Goal: Check status: Check status

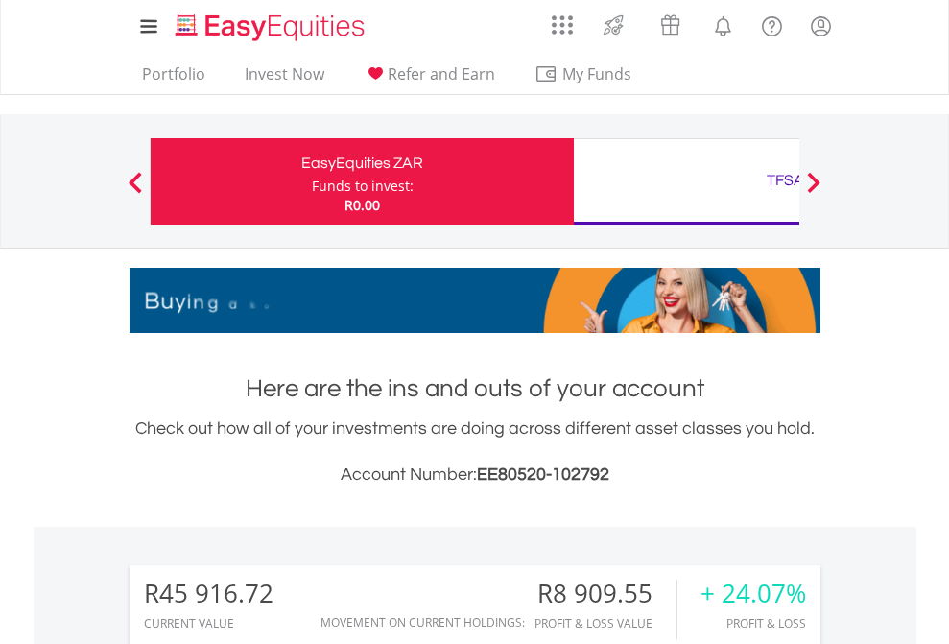
scroll to position [184, 301]
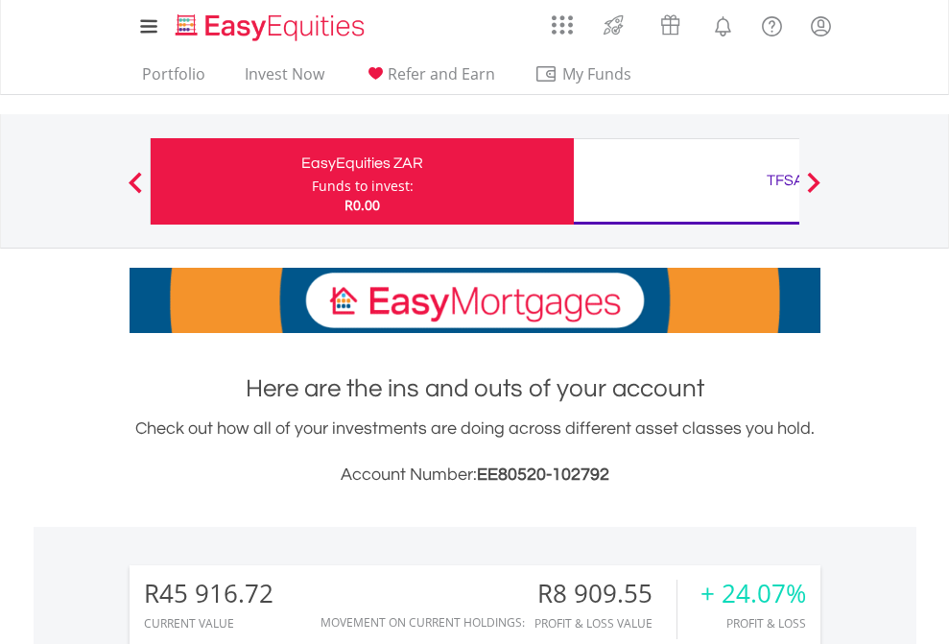
click at [312, 181] on div "Funds to invest:" at bounding box center [363, 186] width 102 height 19
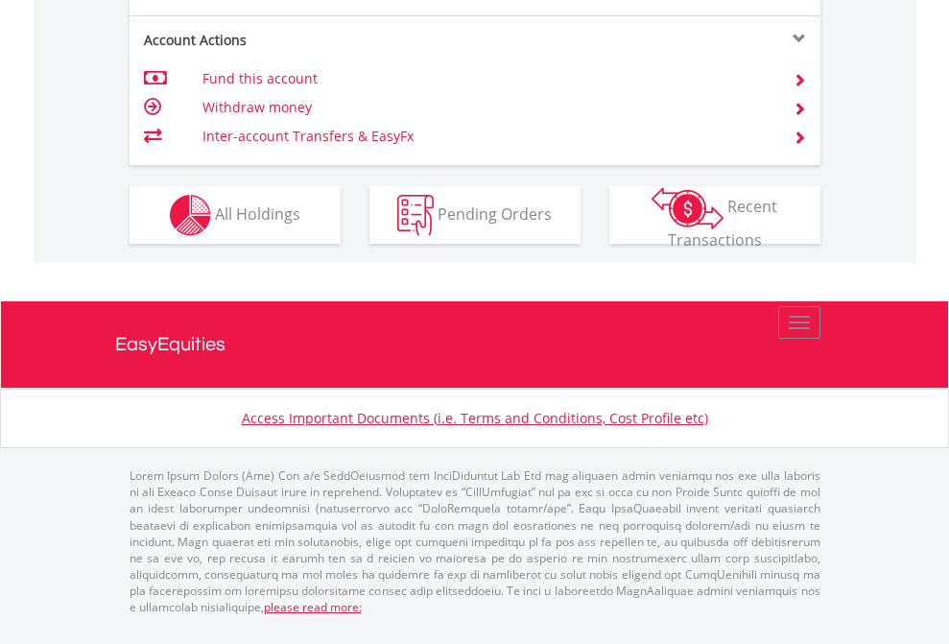
scroll to position [1878, 0]
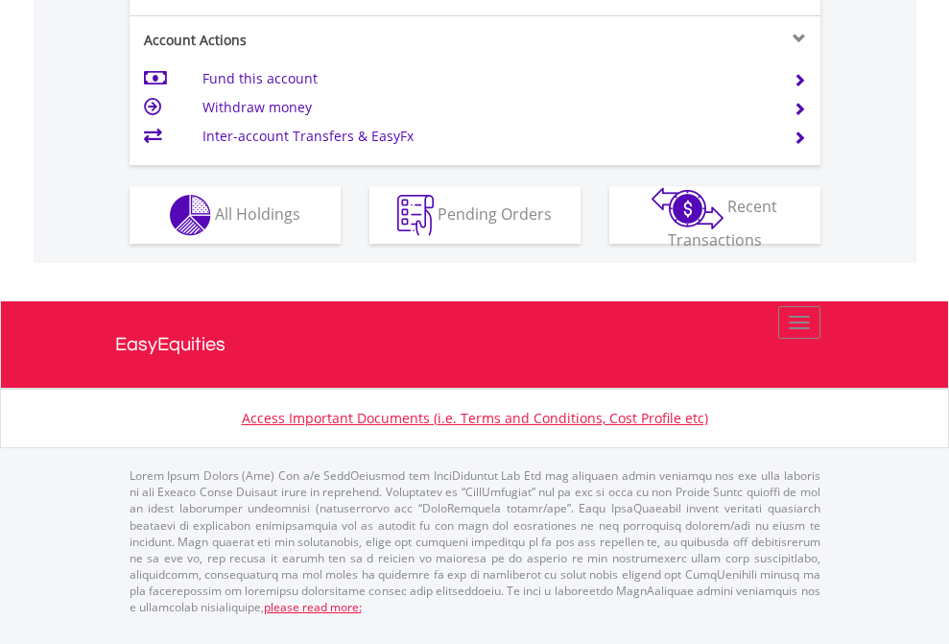
scroll to position [1801, 0]
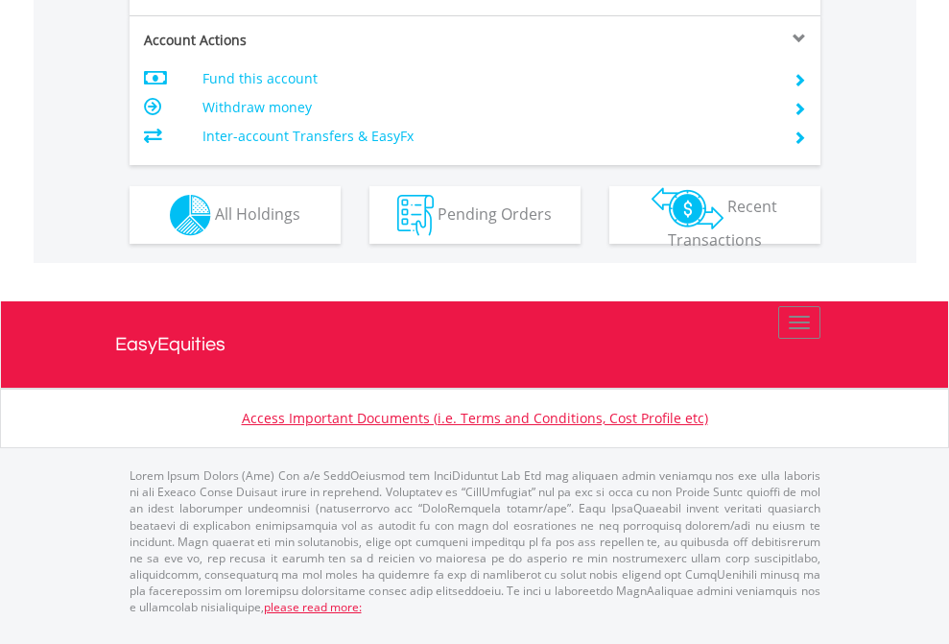
scroll to position [1674, 0]
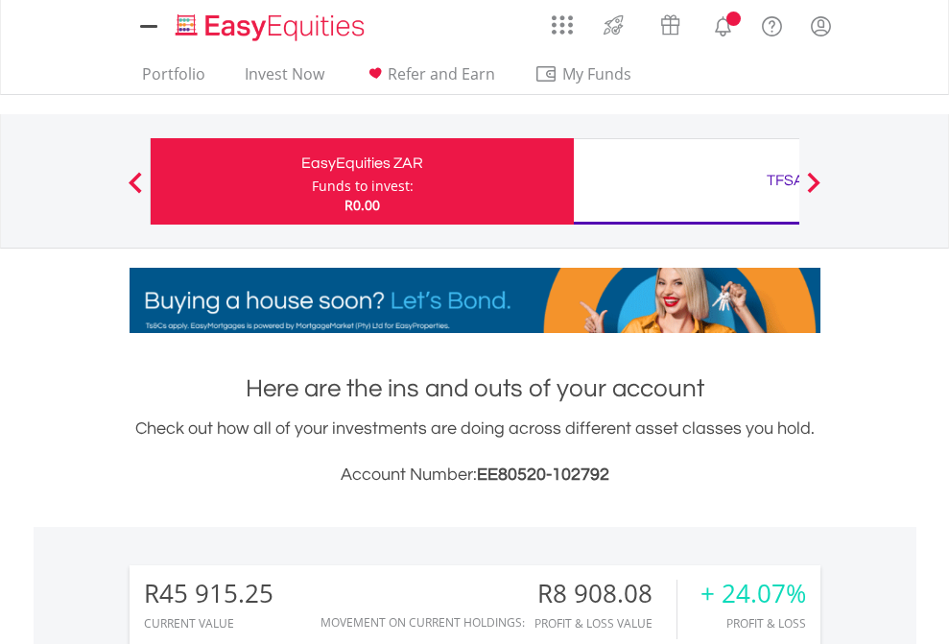
scroll to position [184, 301]
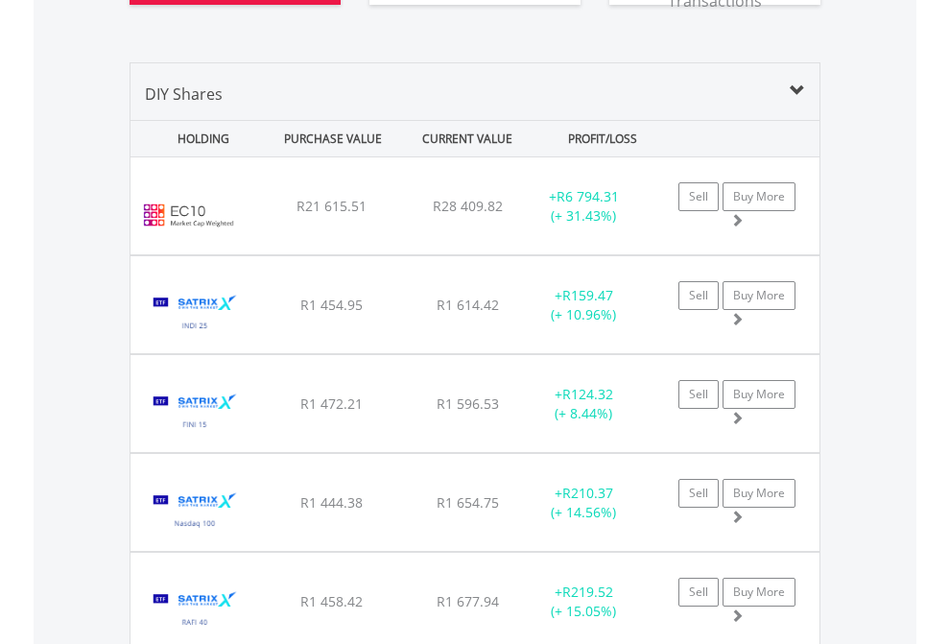
scroll to position [2211, 0]
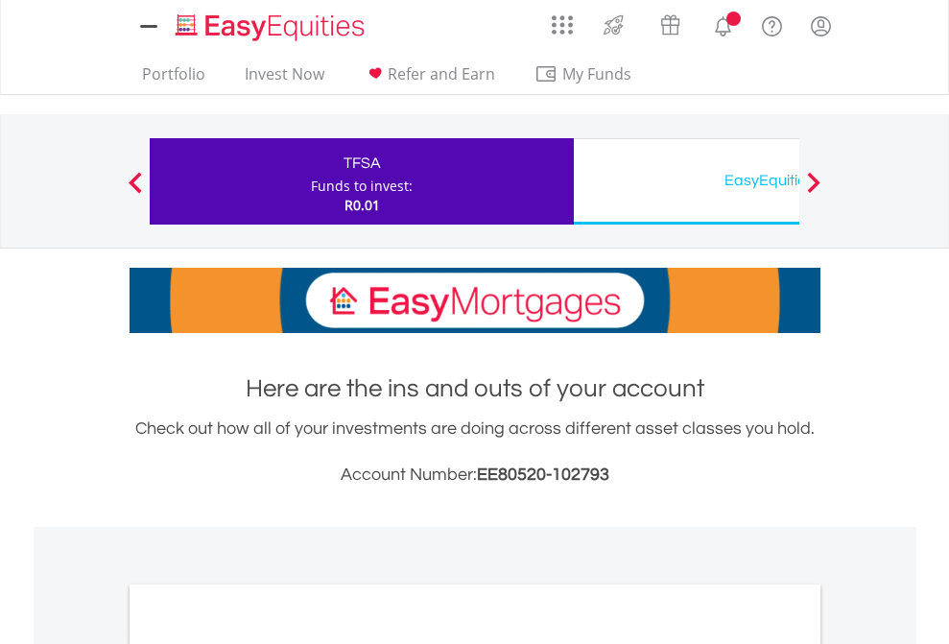
scroll to position [1153, 0]
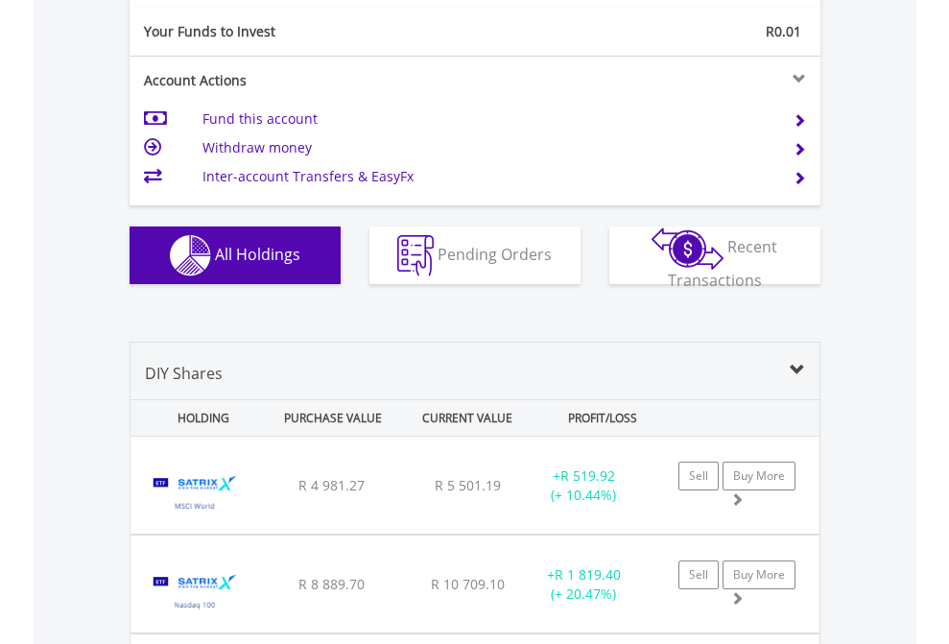
scroll to position [2134, 0]
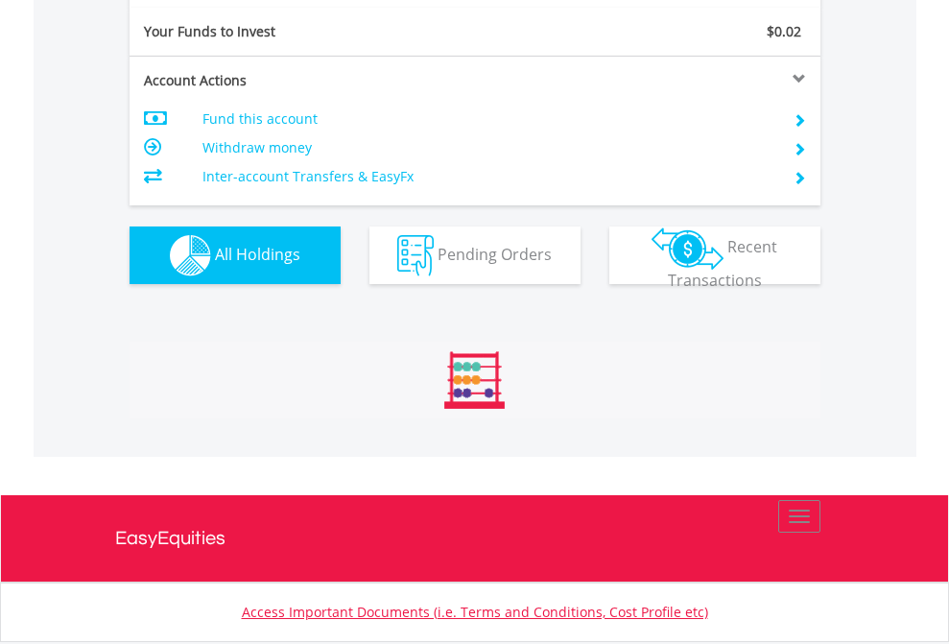
scroll to position [2134, 0]
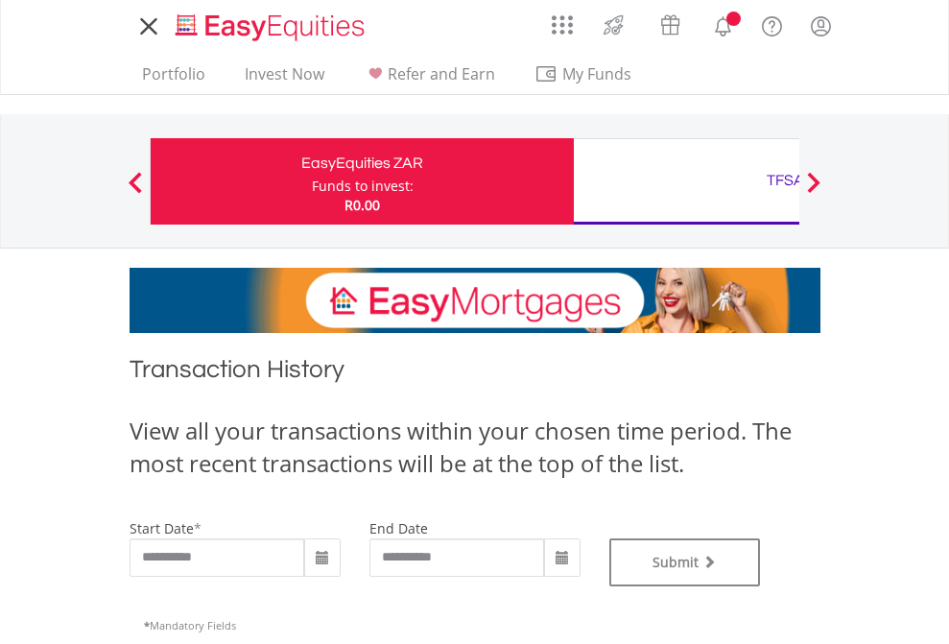
type input "**********"
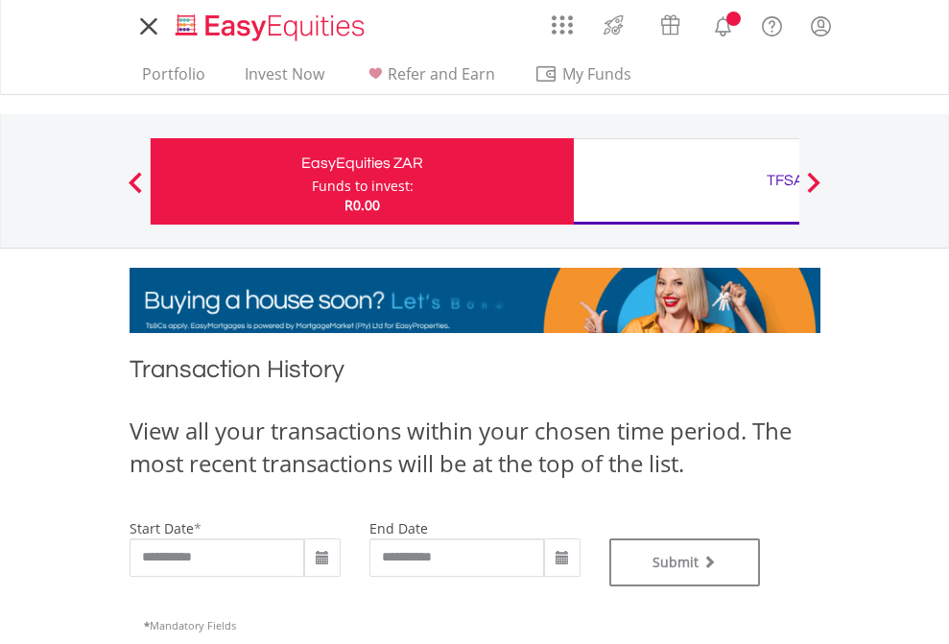
type input "**********"
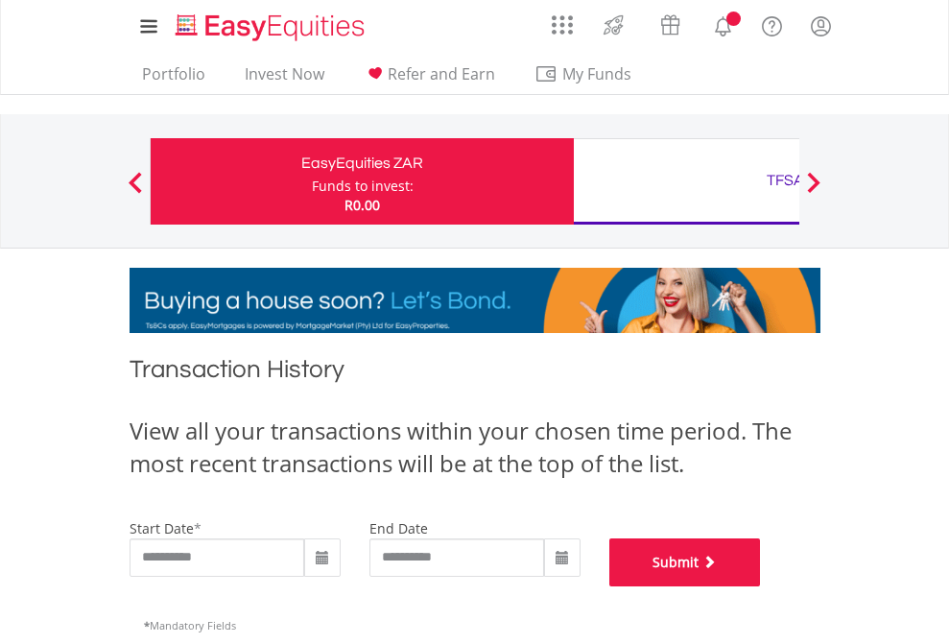
click at [761, 586] on button "Submit" at bounding box center [685, 562] width 152 height 48
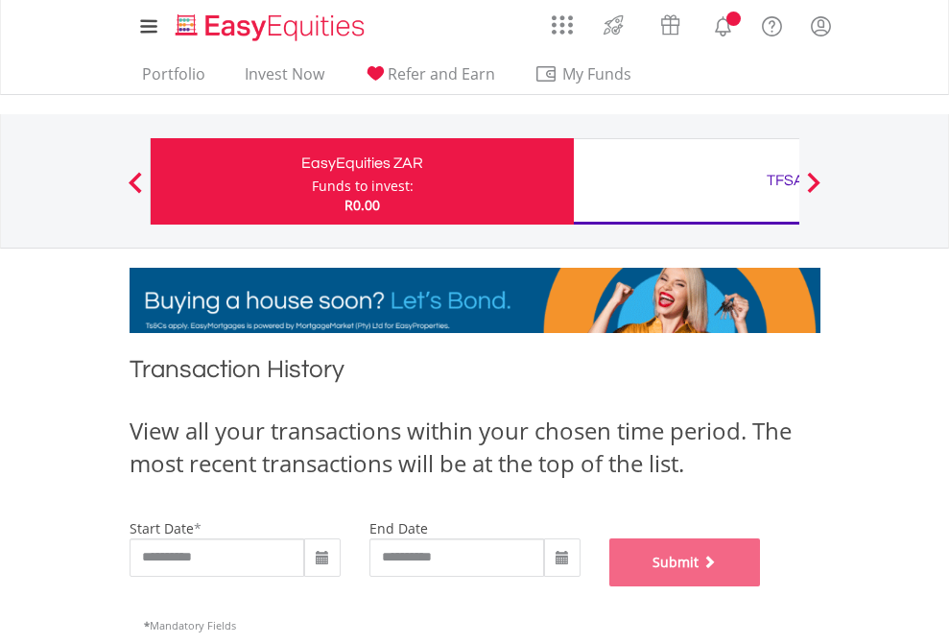
scroll to position [778, 0]
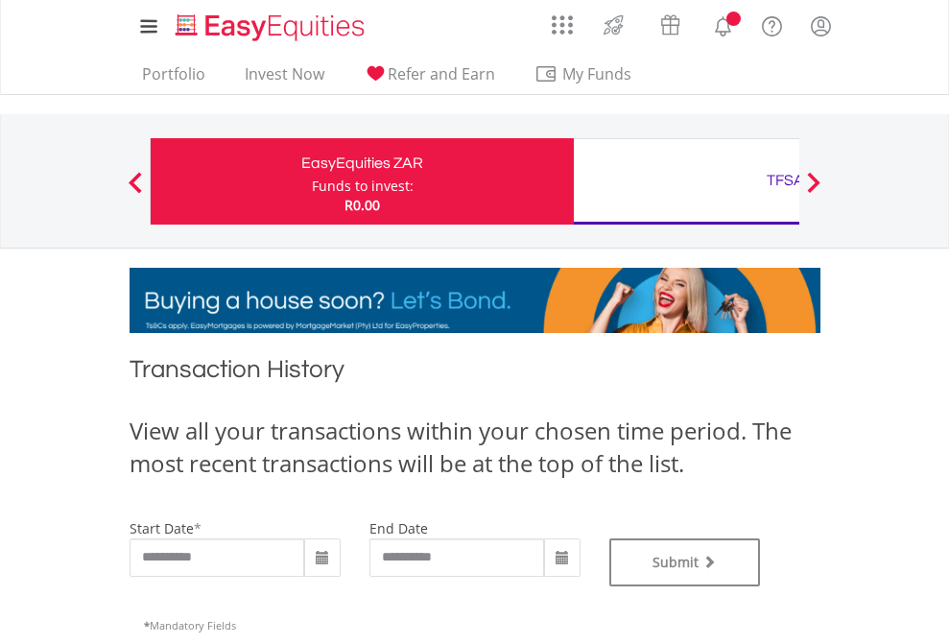
click at [686, 181] on div "TFSA" at bounding box center [785, 180] width 400 height 27
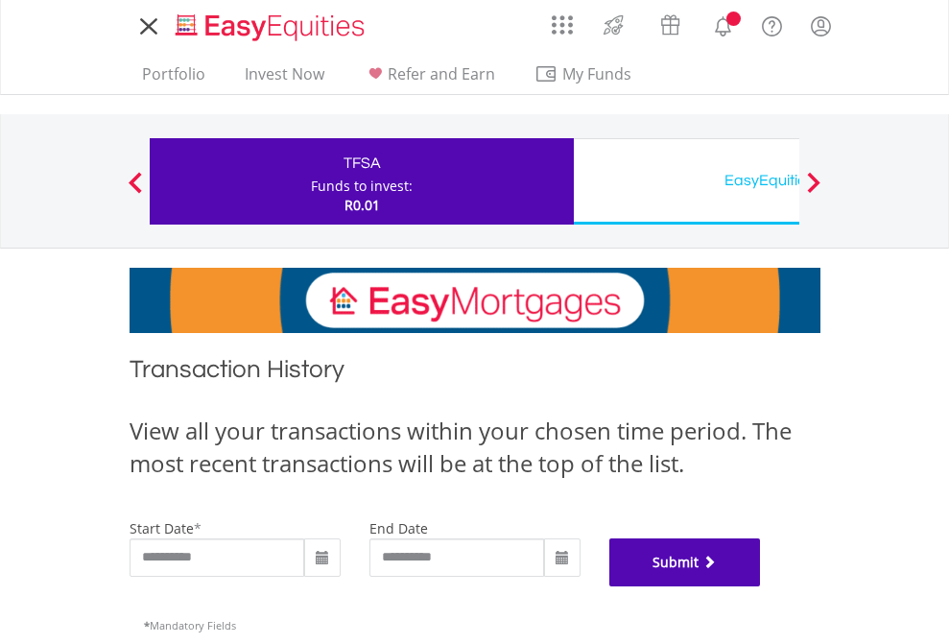
click at [761, 586] on button "Submit" at bounding box center [685, 562] width 152 height 48
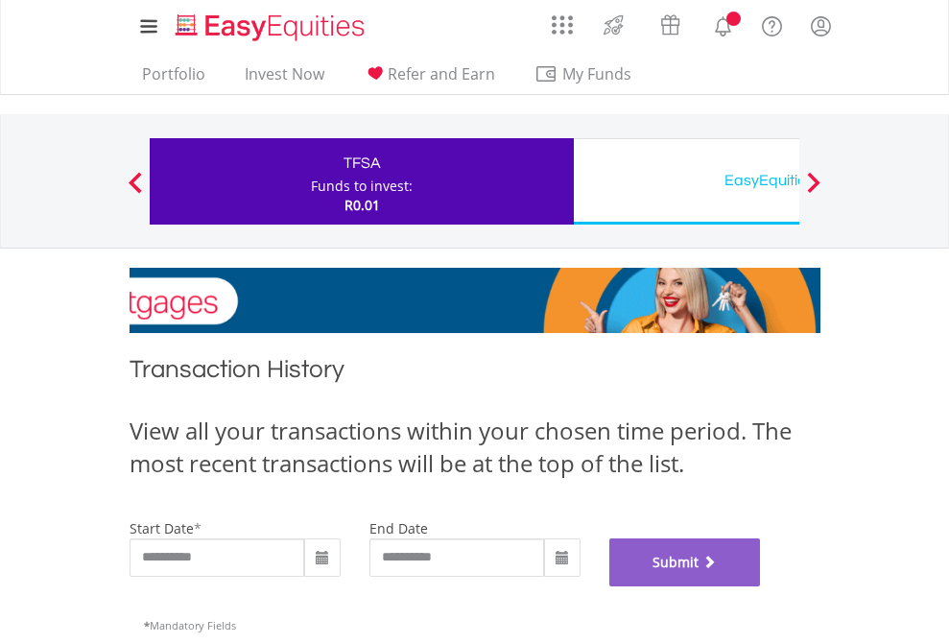
scroll to position [778, 0]
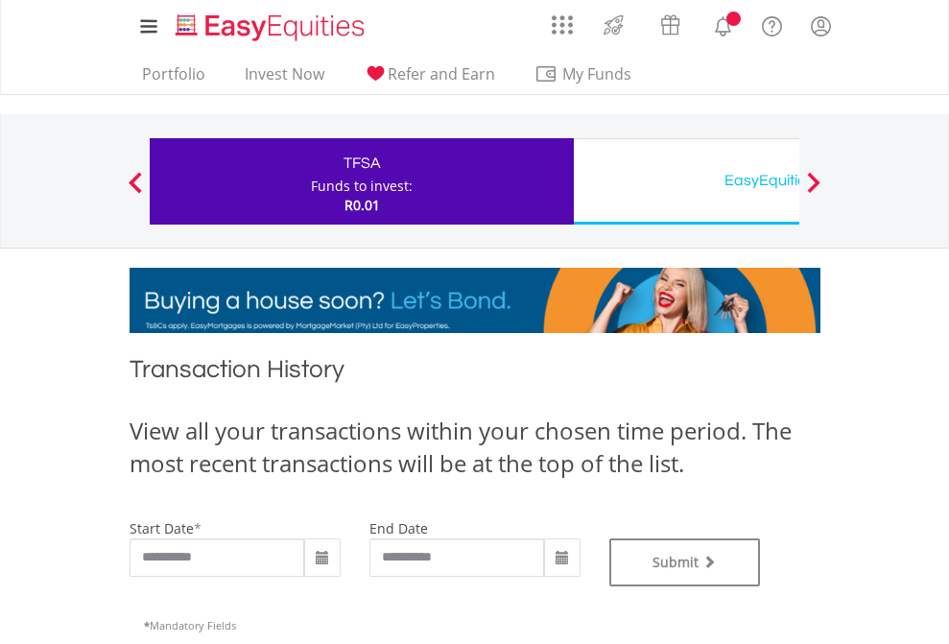
click at [686, 181] on div "EasyEquities USD" at bounding box center [785, 180] width 400 height 27
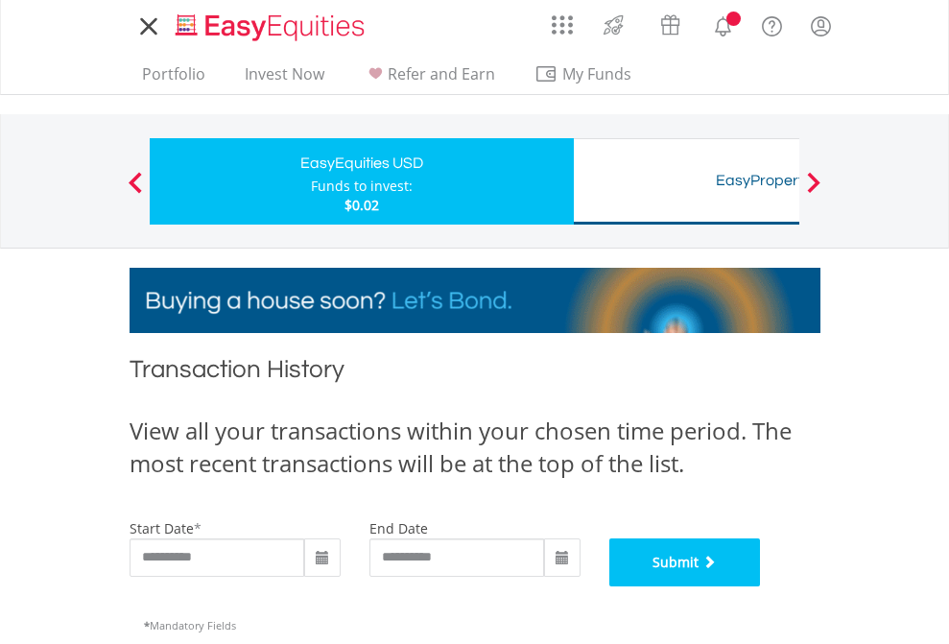
click at [761, 586] on button "Submit" at bounding box center [685, 562] width 152 height 48
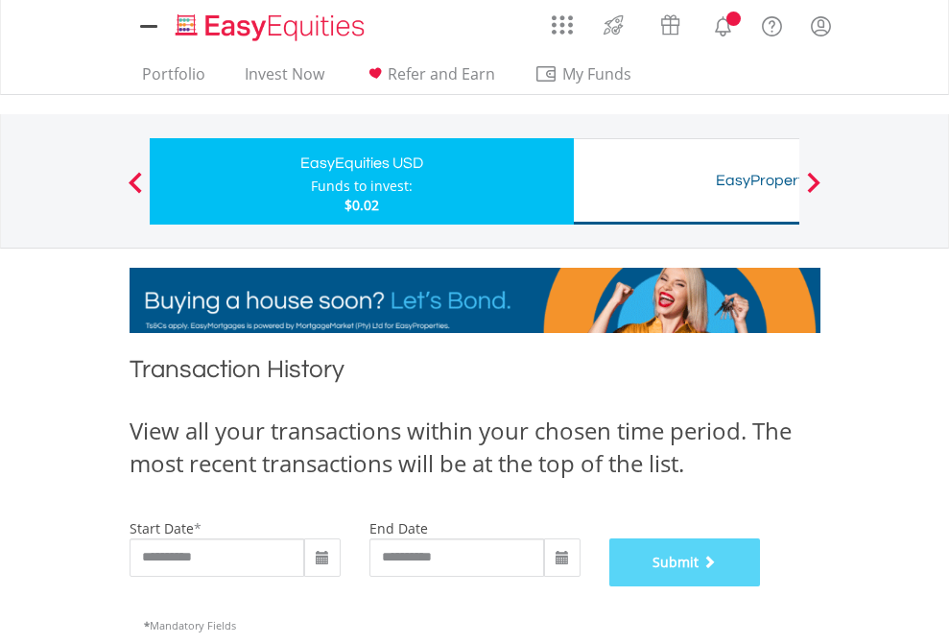
scroll to position [778, 0]
